Goal: Task Accomplishment & Management: Manage account settings

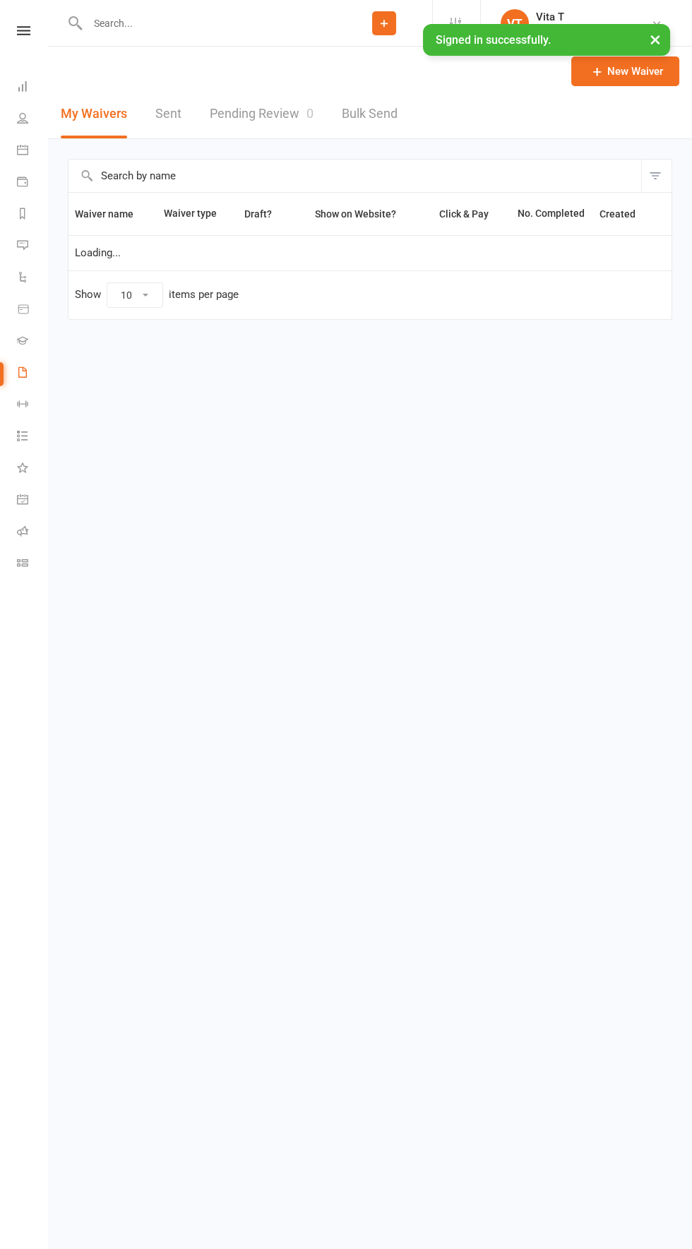
select select "100"
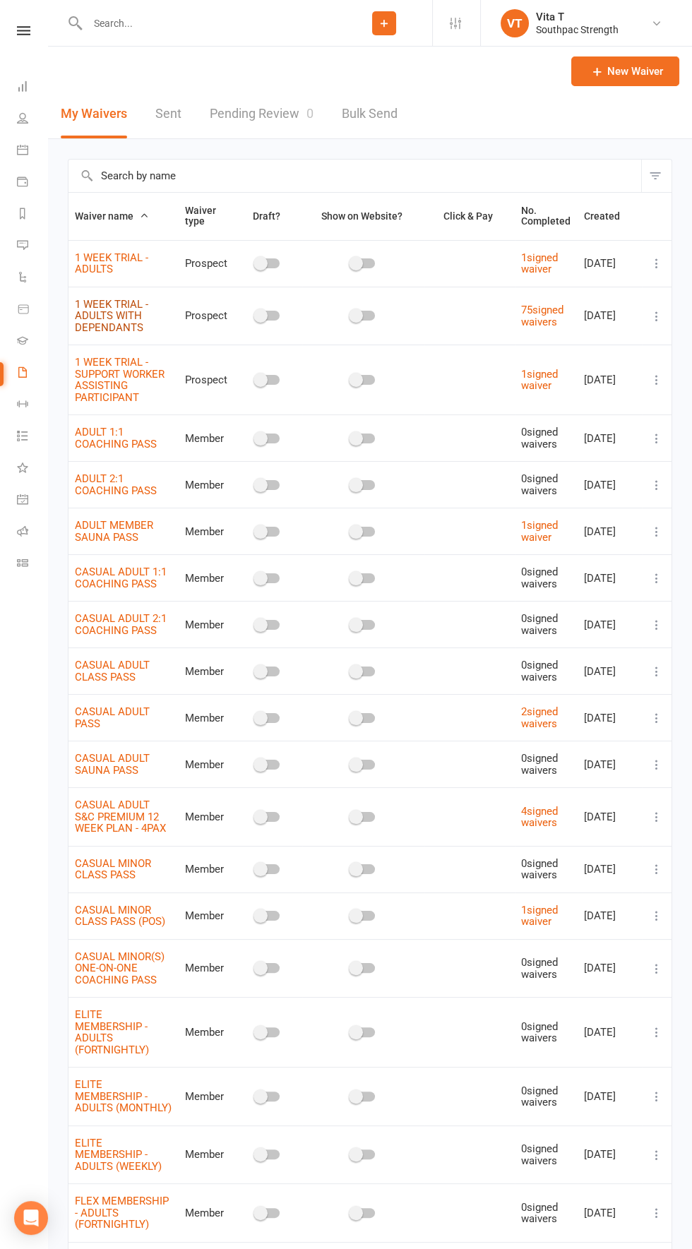
click at [104, 317] on link "1 WEEK TRIAL - ADULTS WITH DEPENDANTS" at bounding box center [111, 316] width 73 height 36
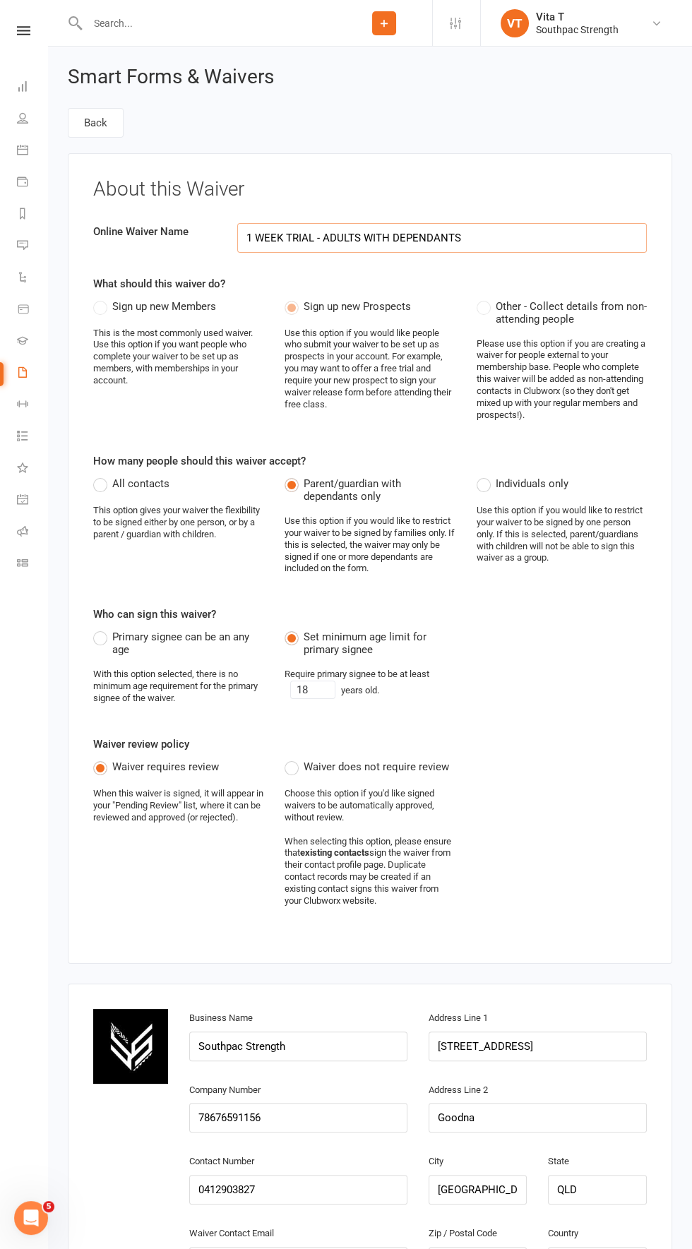
select select "applies_to_attending_signees"
select select "select"
select select "applies_to_dependant_signees"
select select "select"
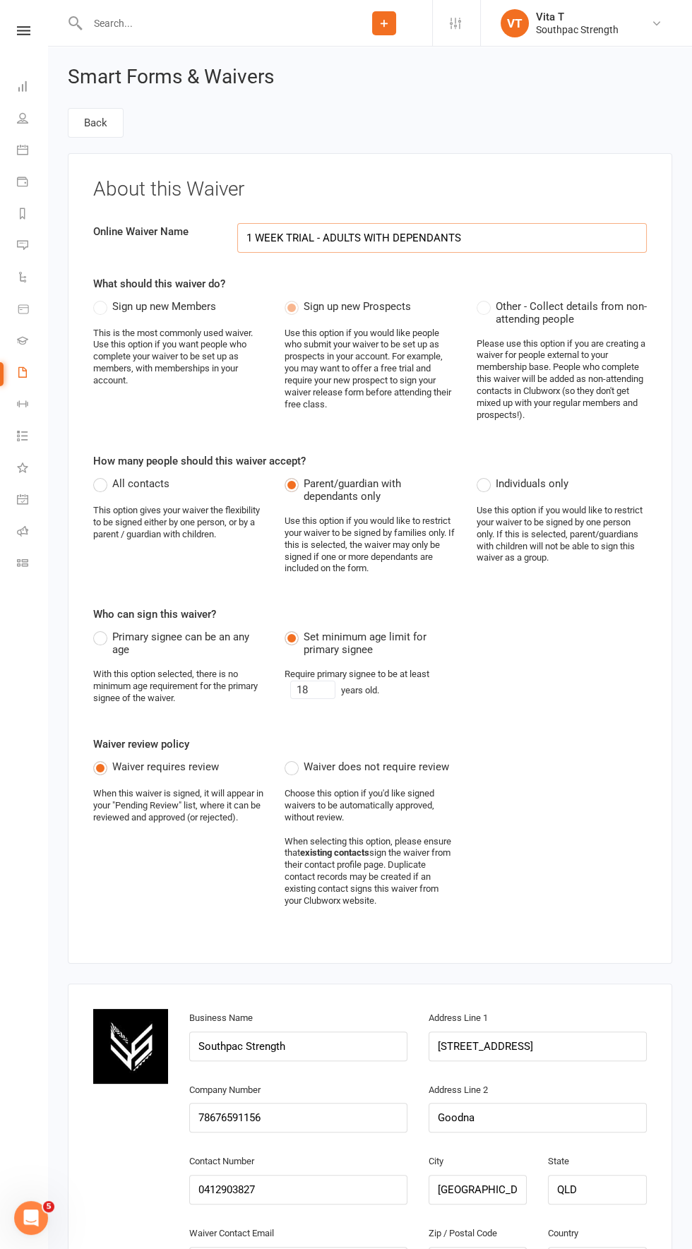
select select "checkbox"
select select "applies_to_primary_signee"
select select "do_not_copy_answers"
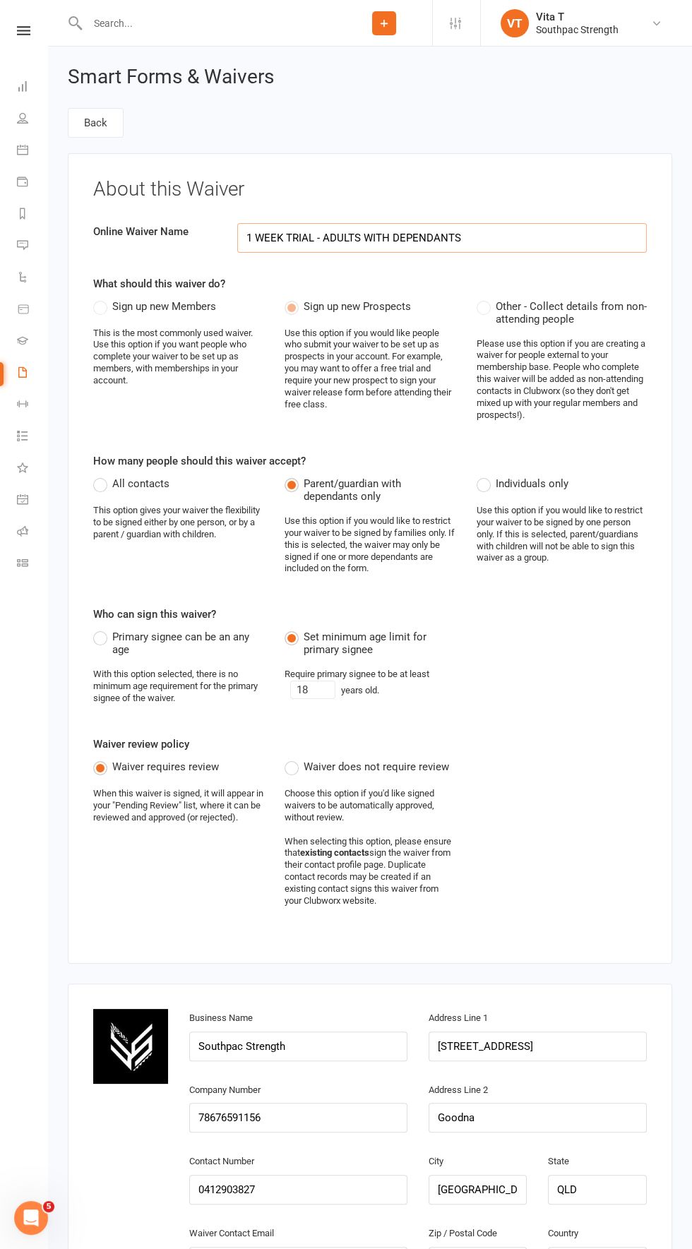
select select "checkbox"
select select "applies_to_primary_signee"
select select "checkbox"
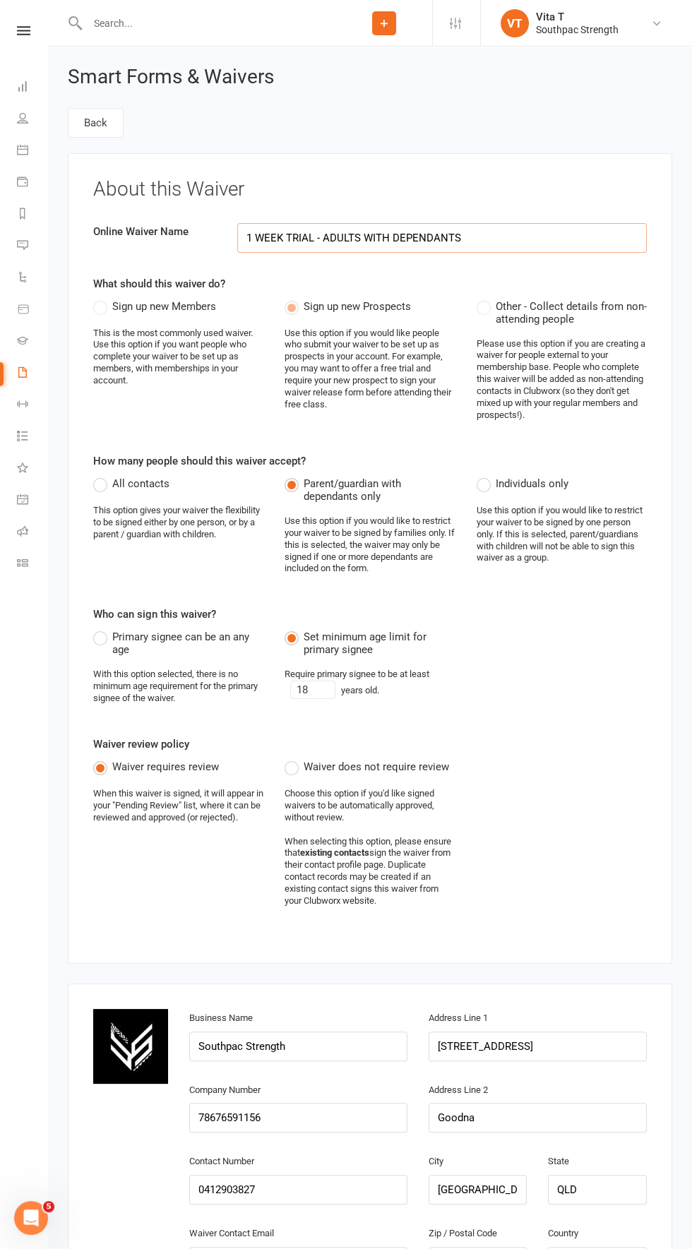
select select "checkbox"
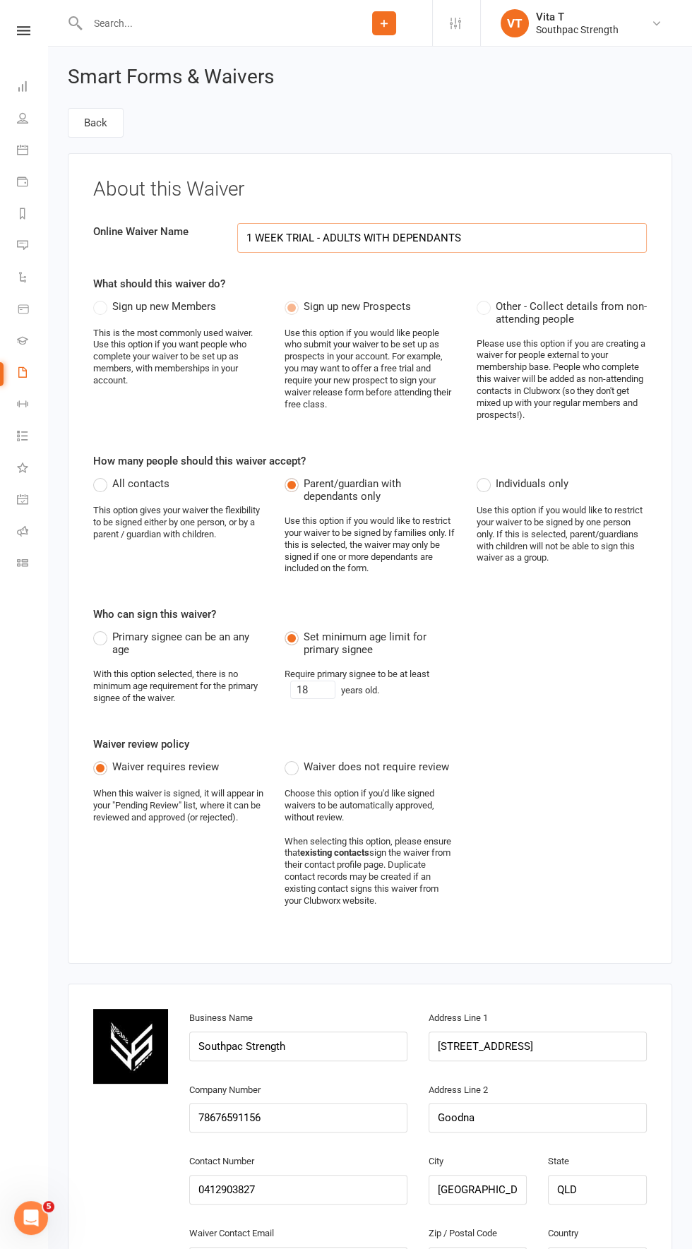
select select "checkbox"
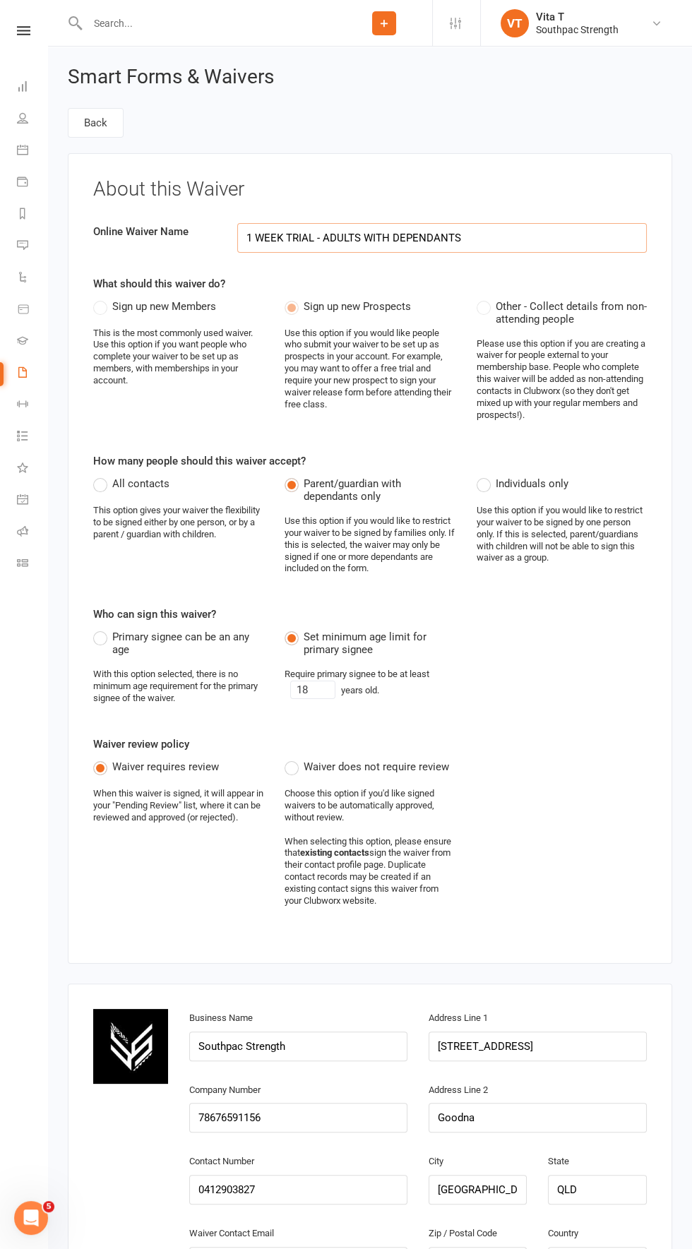
select select "checkbox"
select select "applies_to_primary_signee"
select select "checkbox"
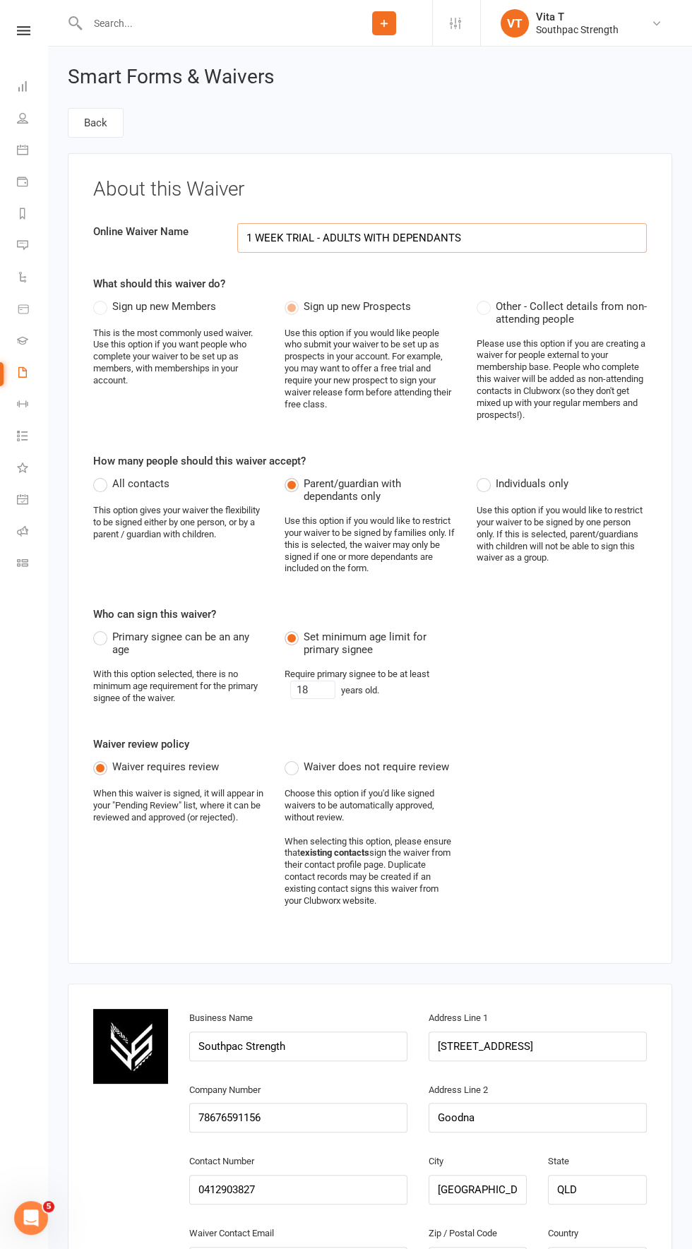
select select "applies_to_primary_signee"
select select "checkbox"
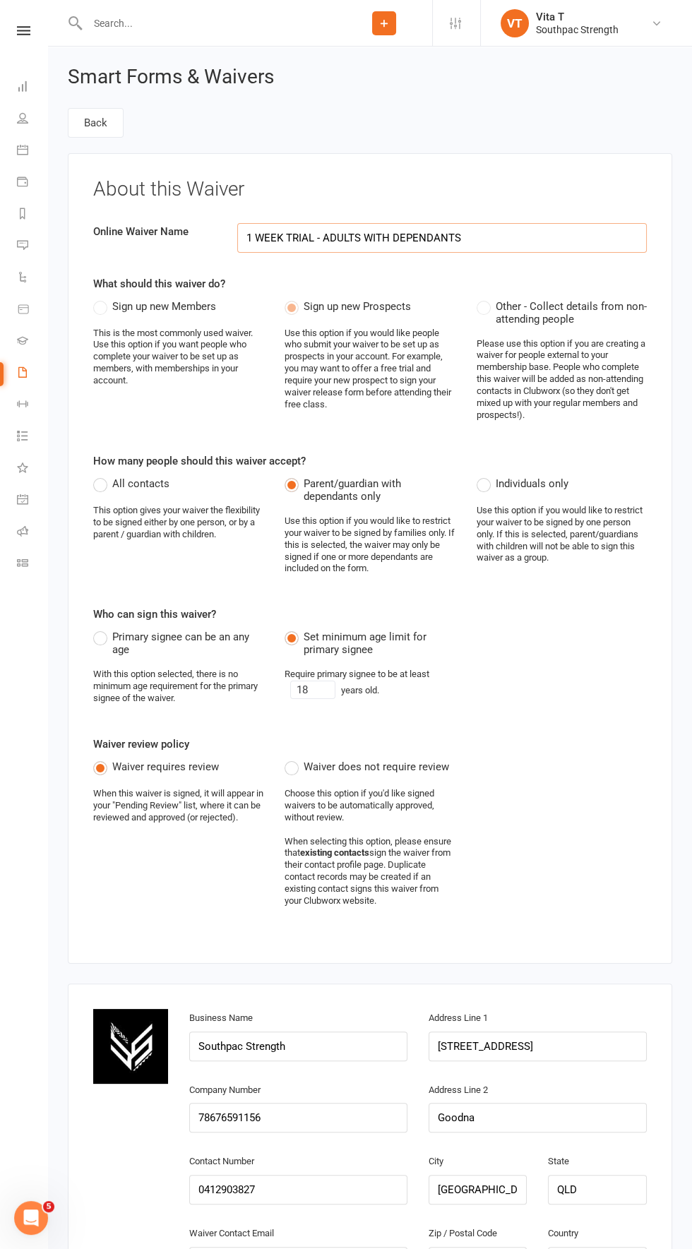
select select "checkbox"
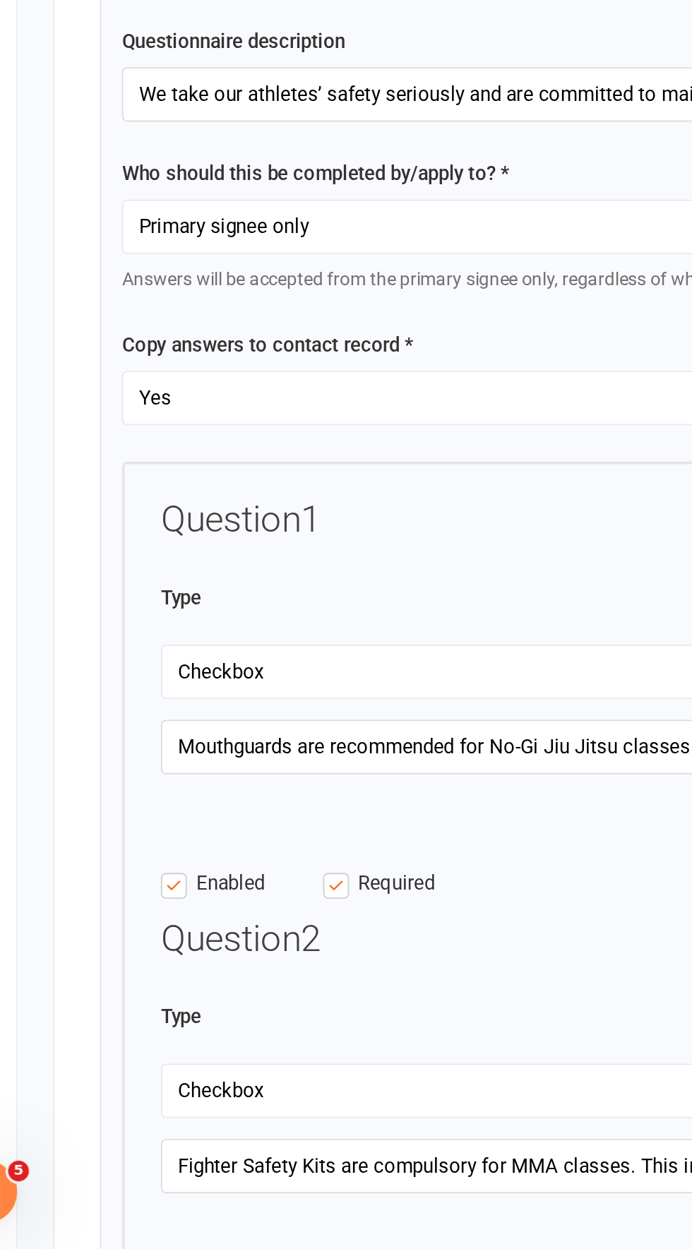
scroll to position [10218, 0]
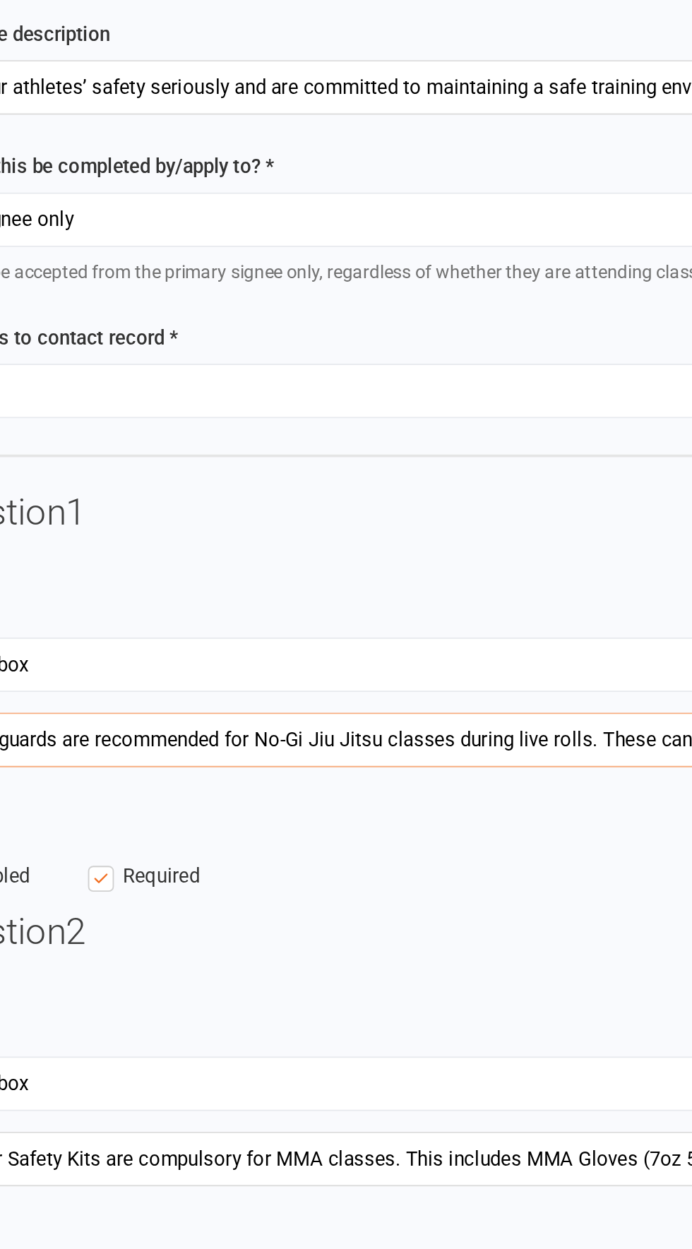
click at [283, 957] on input "Mouthguards are recommended for No-Gi Jiu Jitsu classes during live rolls. Thes…" at bounding box center [369, 972] width 487 height 30
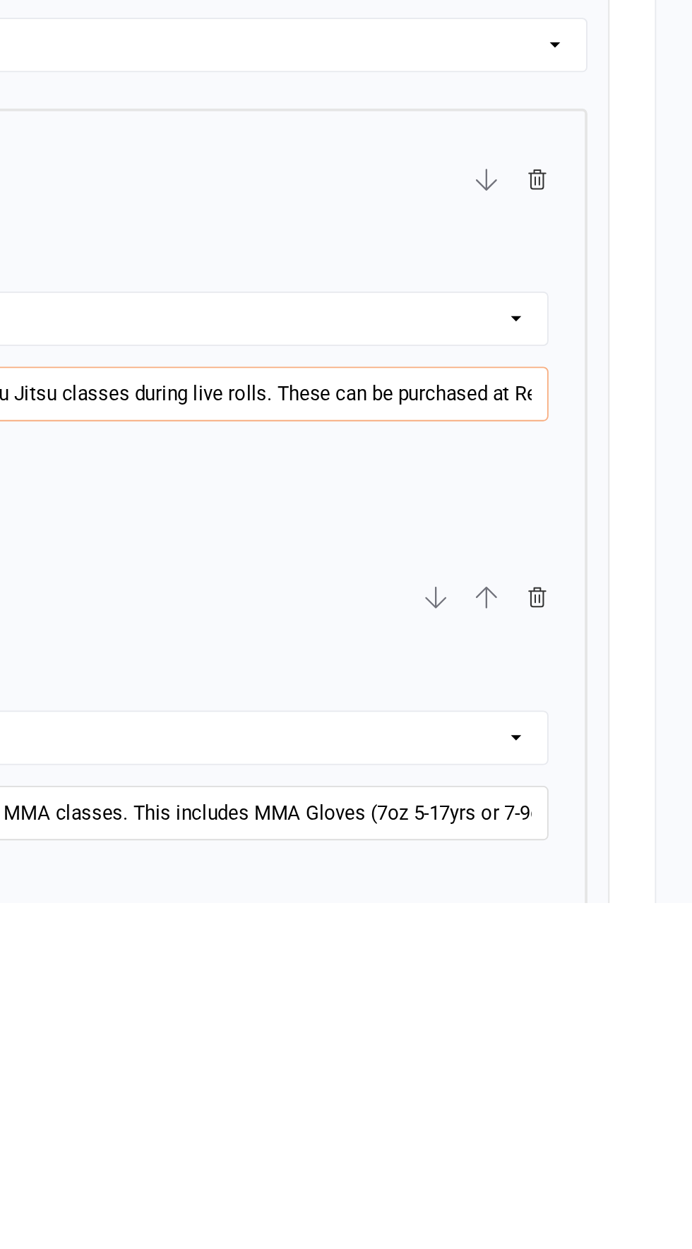
click at [482, 957] on input "Mouthguards are required for No-Gi Jiu Jitsu classes during live rolls. These c…" at bounding box center [369, 972] width 487 height 30
click at [456, 957] on input "Mouthguards are required for No-Gi Jiu Jitsu classes during live rolls. These c…" at bounding box center [369, 972] width 487 height 30
click at [457, 957] on input "Mouthguards are required for No-Gi Jiu Jitsu classes during live rolls. These c…" at bounding box center [369, 972] width 487 height 30
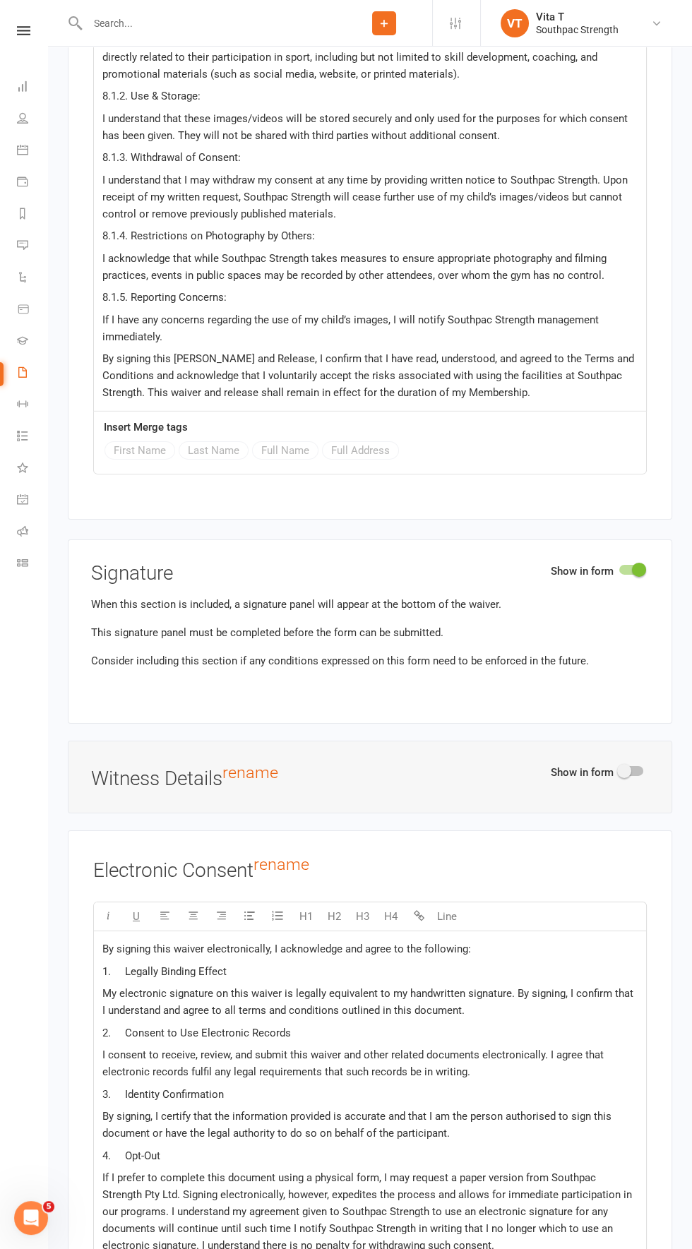
scroll to position [22458, 0]
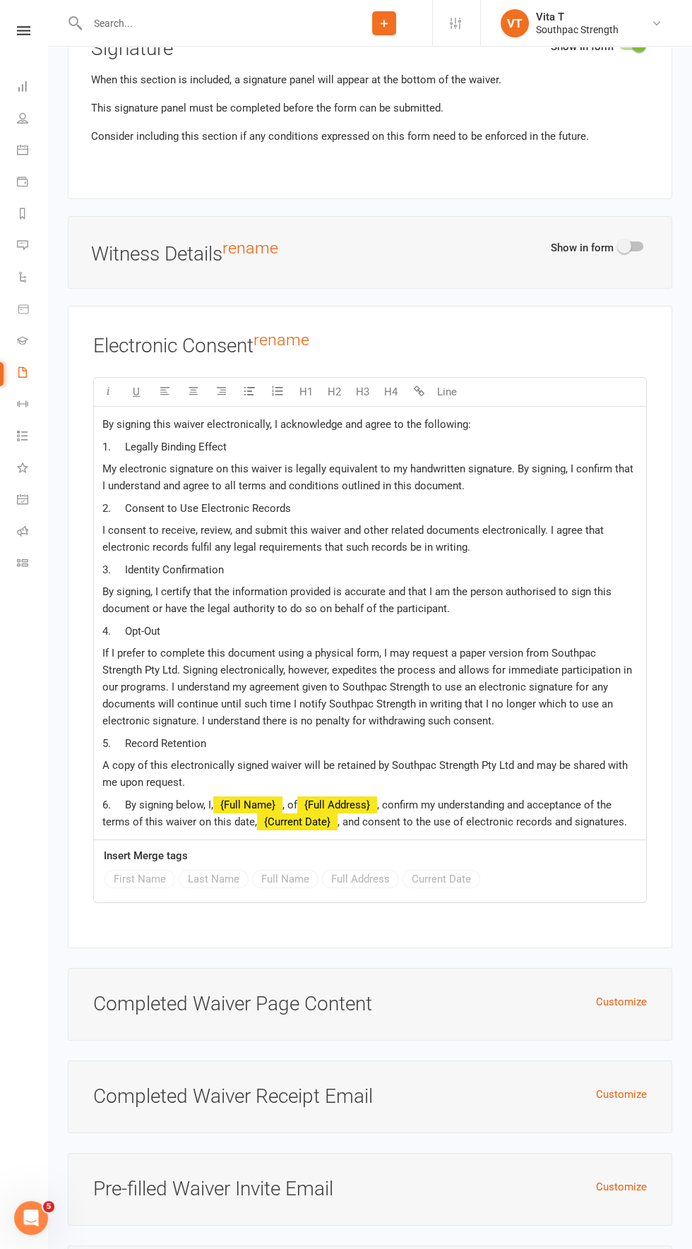
type input "Mouthguards are required for No-Gi Jiu Jitsu classes during live rolls. These c…"
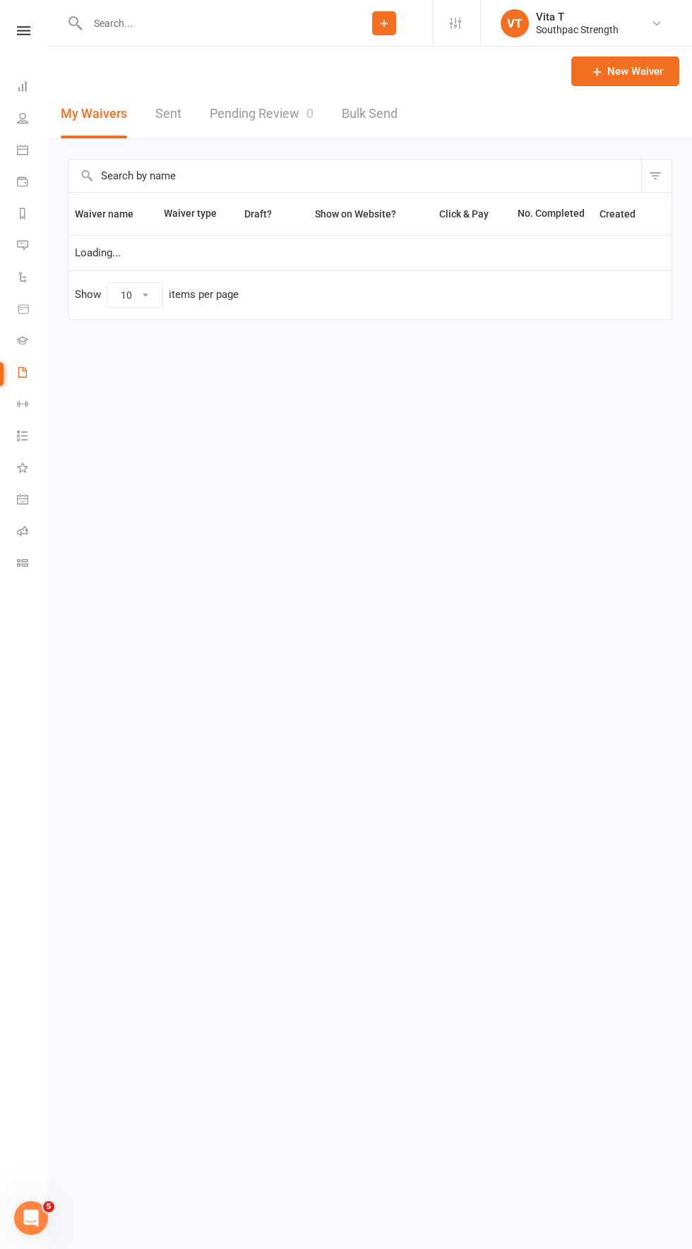
select select "100"
